Goal: Navigation & Orientation: Find specific page/section

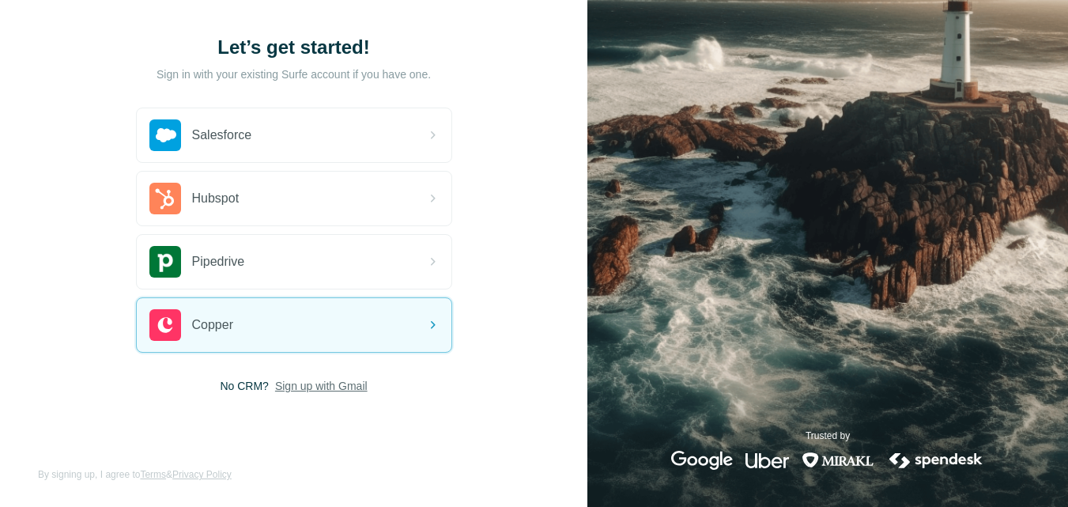
scroll to position [79, 0]
click at [332, 384] on span "Sign up with Gmail" at bounding box center [321, 386] width 92 height 16
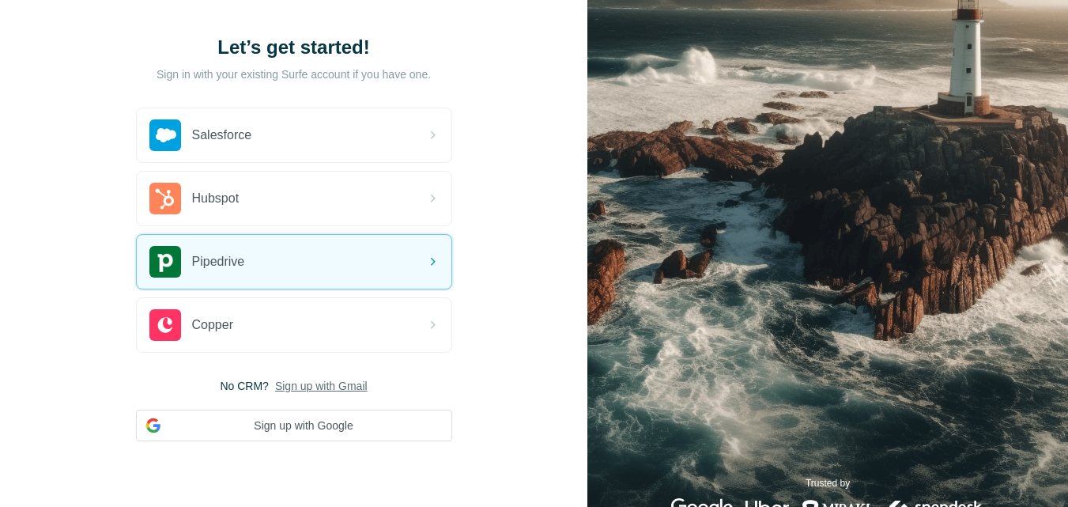
drag, startPoint x: 79, startPoint y: 156, endPoint x: 87, endPoint y: 140, distance: 18.4
click at [78, 156] on div "Let’s get started! Sign in with your existing Surfe account if you have one. Sa…" at bounding box center [293, 238] width 587 height 634
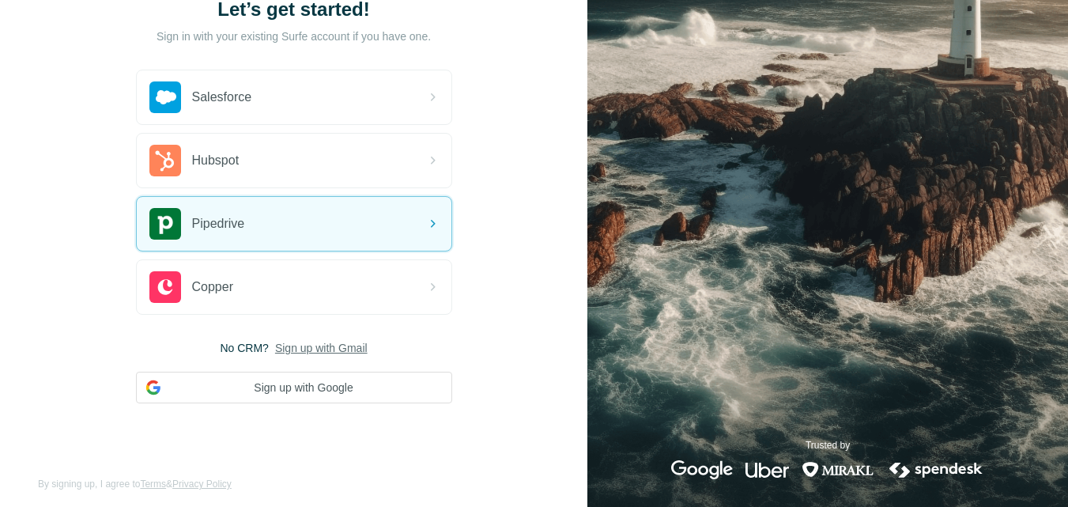
scroll to position [127, 0]
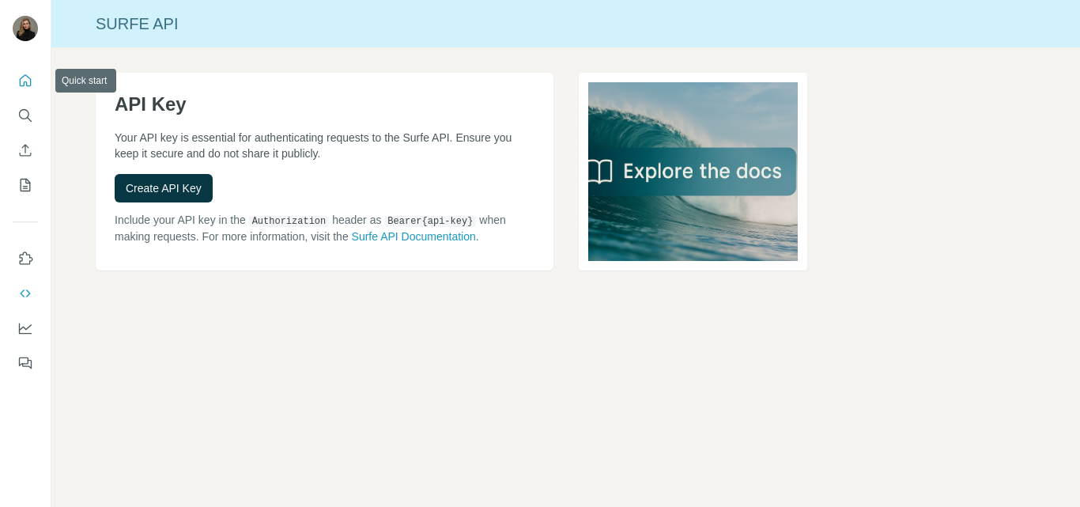
click at [26, 81] on icon "Quick start" at bounding box center [25, 81] width 16 height 16
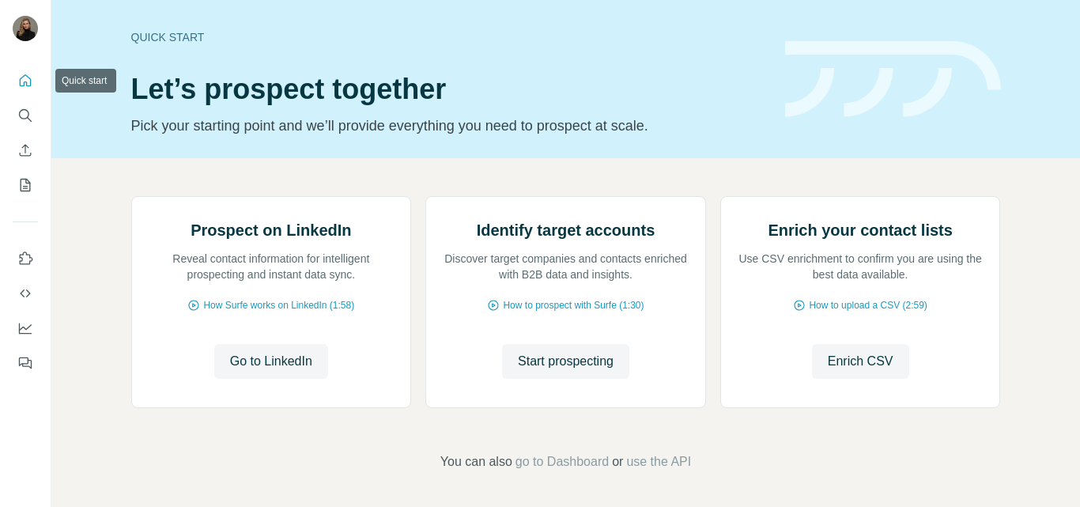
click at [23, 77] on icon "Quick start" at bounding box center [26, 80] width 12 height 12
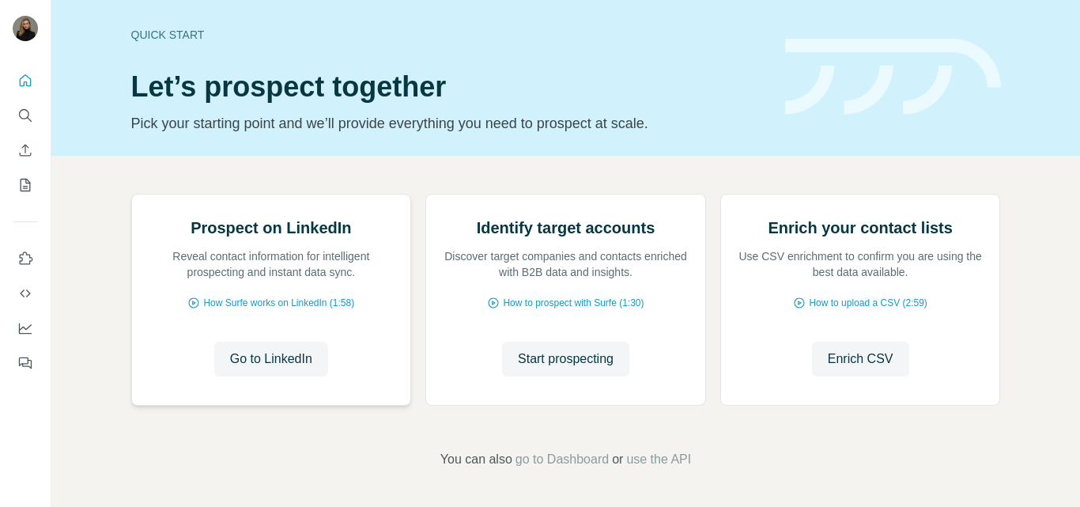
scroll to position [158, 0]
click at [24, 337] on button "Dashboard" at bounding box center [25, 328] width 25 height 28
